Goal: Transaction & Acquisition: Purchase product/service

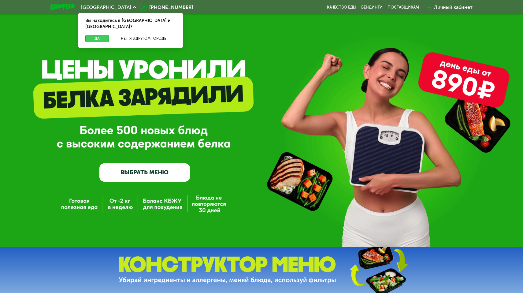
click at [100, 35] on button "Да" at bounding box center [97, 38] width 24 height 7
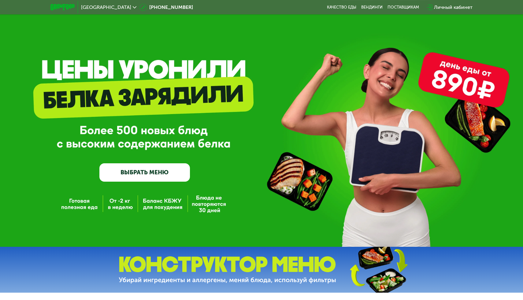
scroll to position [20, 0]
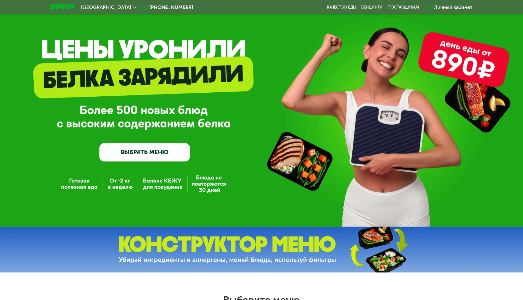
click at [139, 150] on link "ВЫБРАТЬ МЕНЮ" at bounding box center [144, 152] width 91 height 18
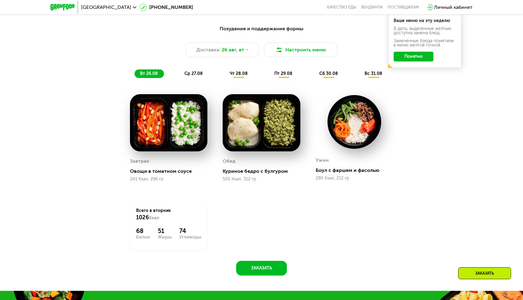
scroll to position [359, 0]
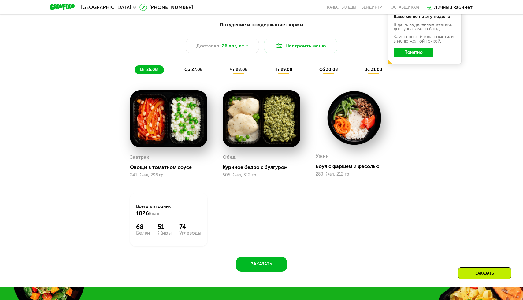
click at [192, 67] on span "ср 27.08" at bounding box center [194, 69] width 18 height 5
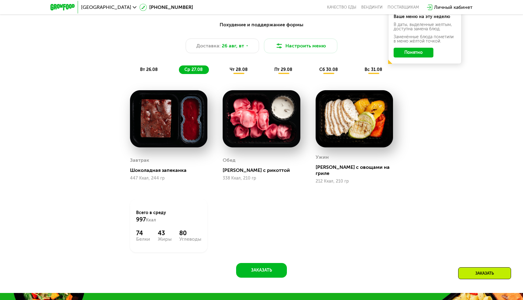
click at [241, 67] on span "чт 28.08" at bounding box center [239, 69] width 18 height 5
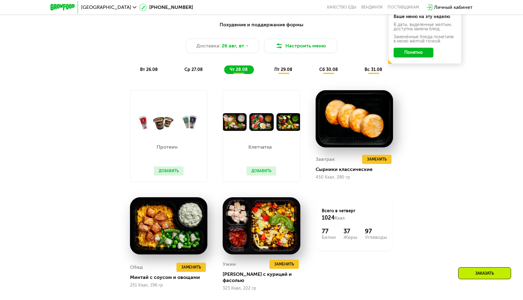
click at [286, 69] on span "пт 29.08" at bounding box center [283, 69] width 18 height 5
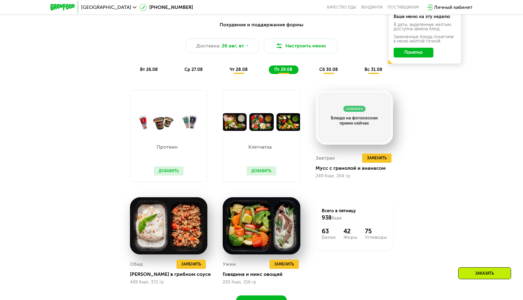
click at [359, 66] on div "сб 30.08" at bounding box center [373, 69] width 29 height 9
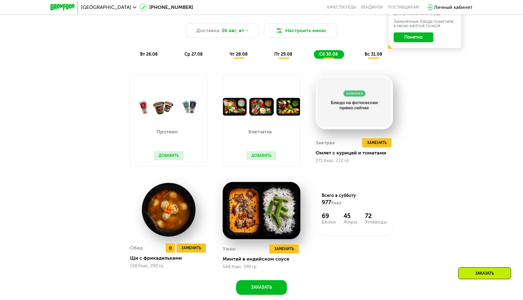
scroll to position [357, 0]
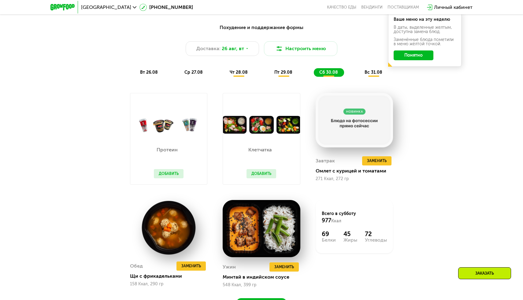
click at [367, 73] on span "вс 31.08" at bounding box center [374, 72] width 18 height 5
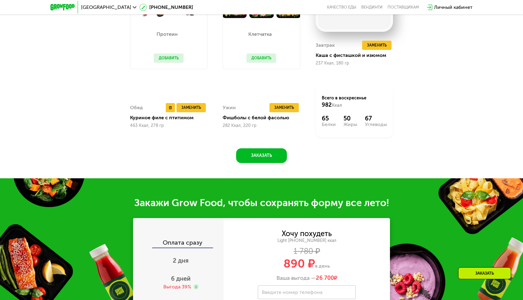
scroll to position [470, 0]
